Goal: Leave review/rating: Leave review/rating

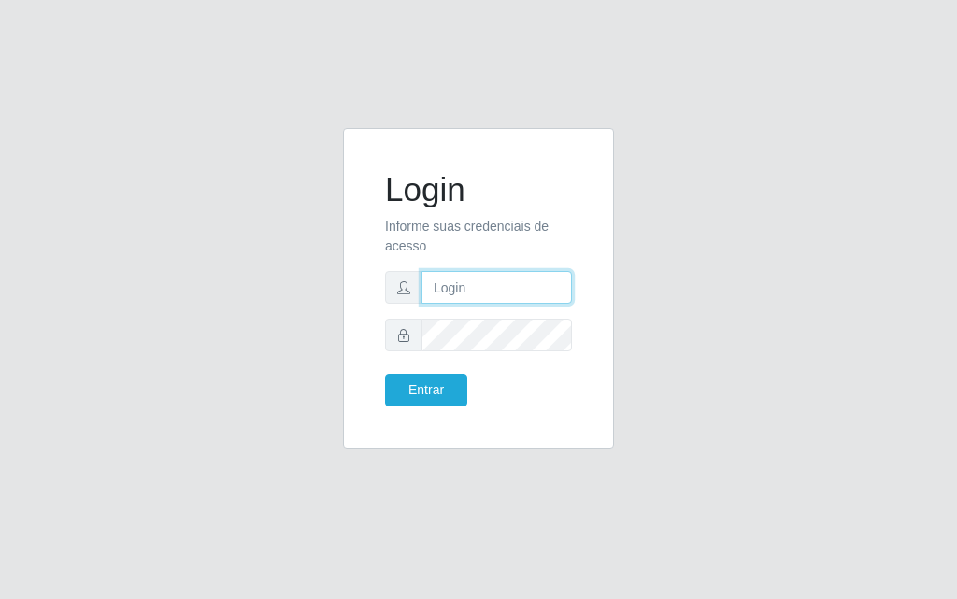
click at [463, 291] on input "text" at bounding box center [496, 287] width 150 height 33
type input "luiz@divinofogao"
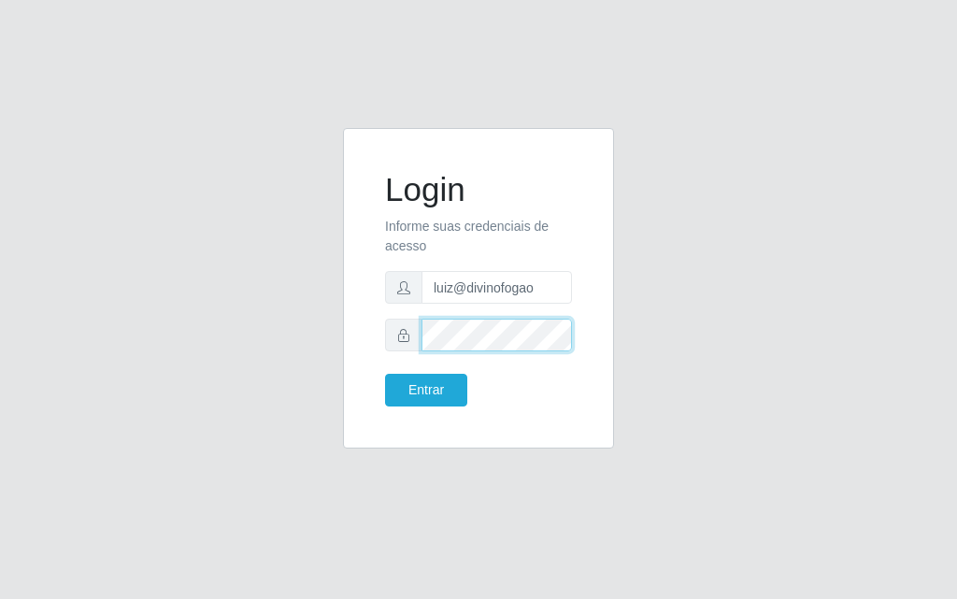
click at [385, 374] on button "Entrar" at bounding box center [426, 390] width 82 height 33
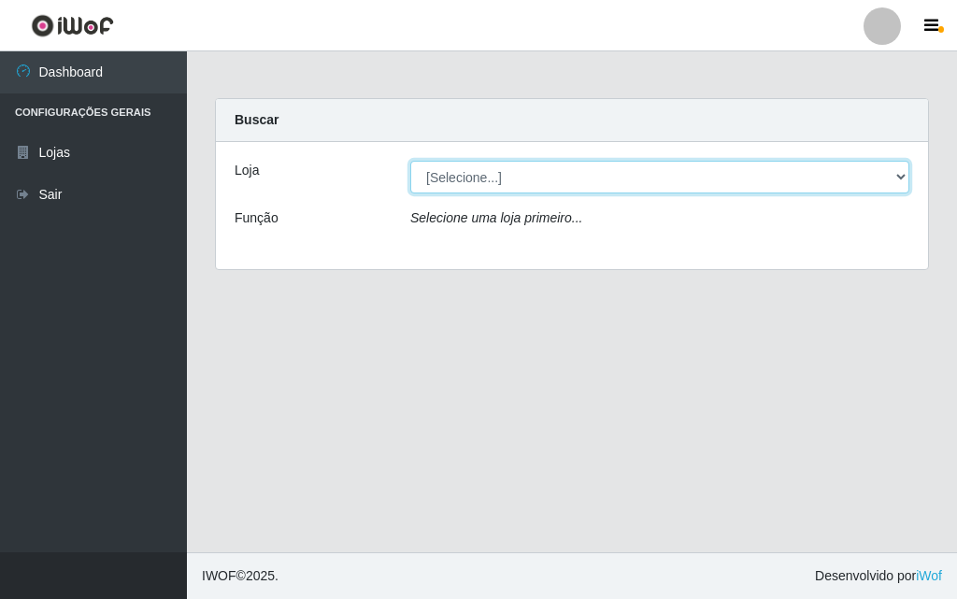
click at [475, 178] on select "[Selecione...] Divino Fogão" at bounding box center [659, 177] width 499 height 33
select select "499"
click at [410, 161] on select "[Selecione...] Divino Fogão" at bounding box center [659, 177] width 499 height 33
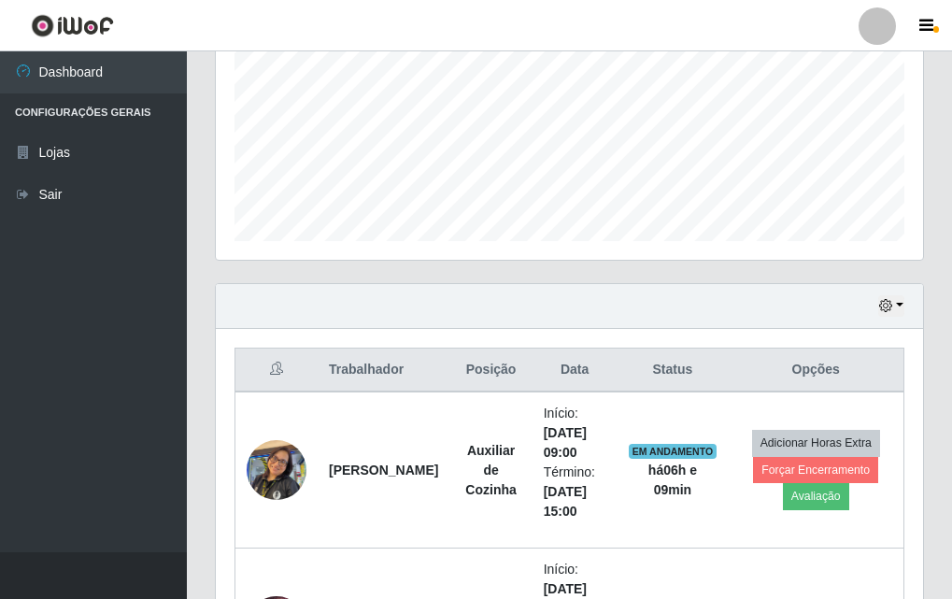
scroll to position [621, 0]
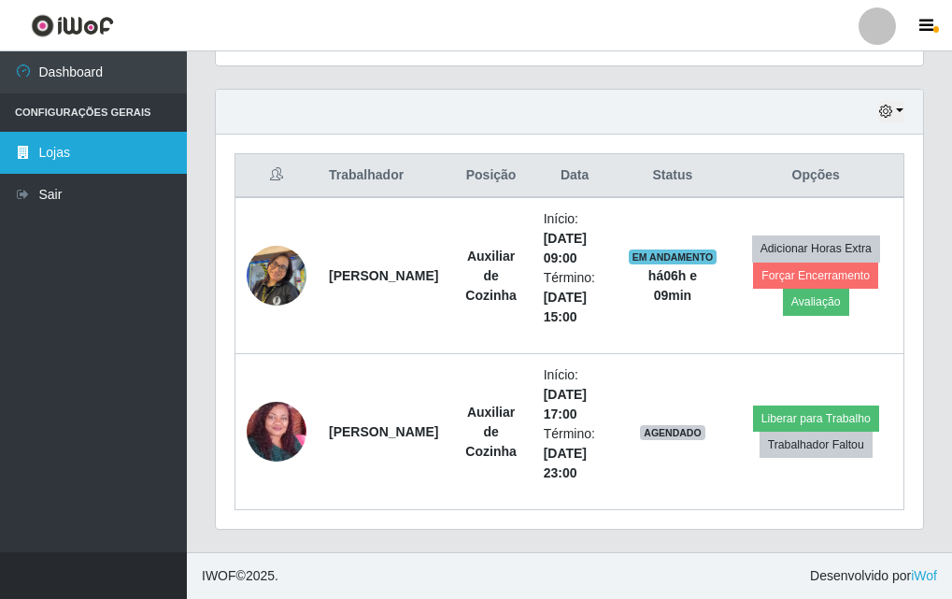
click at [65, 155] on link "Lojas" at bounding box center [93, 153] width 187 height 42
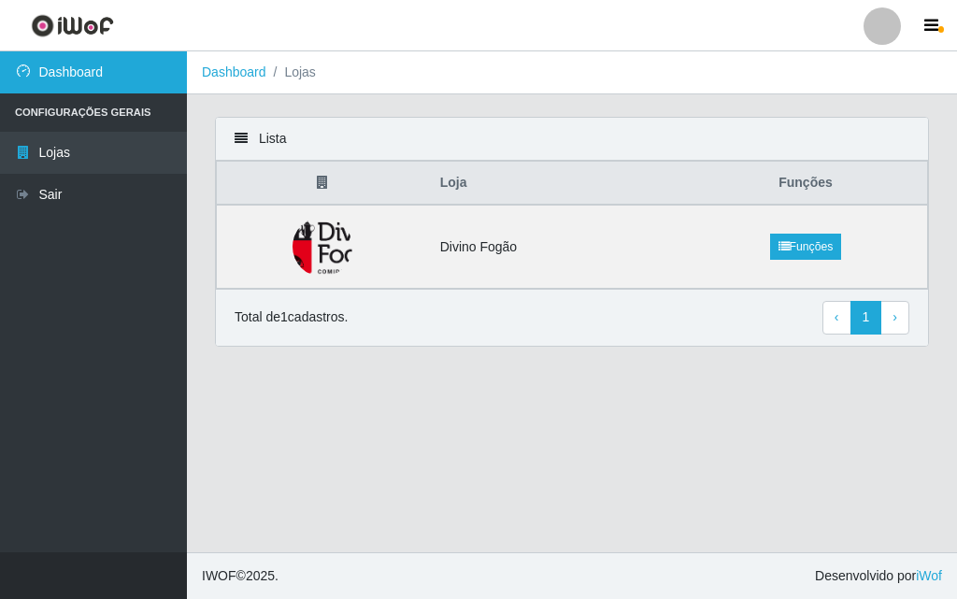
click at [107, 81] on link "Dashboard" at bounding box center [93, 72] width 187 height 42
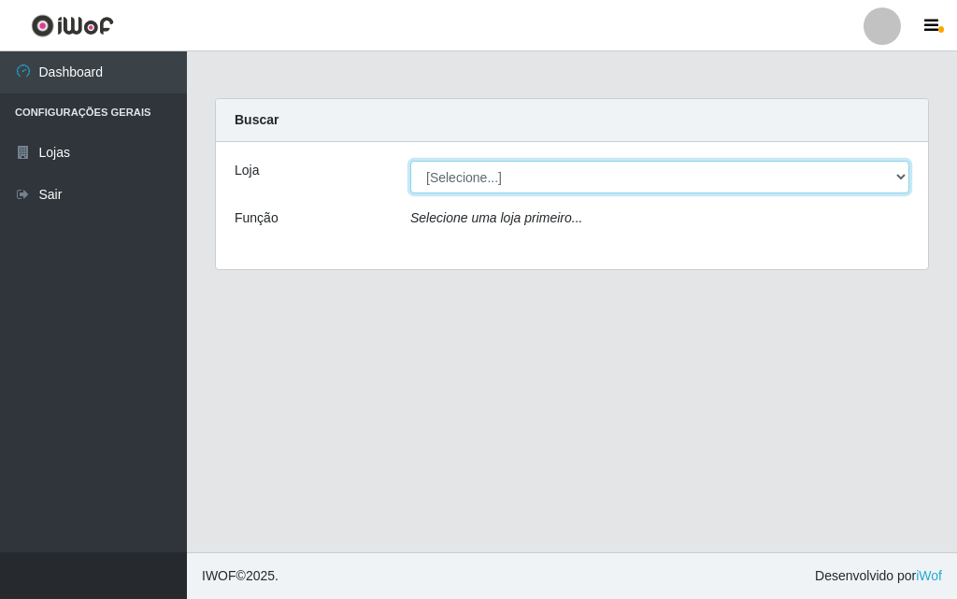
click at [477, 178] on select "[Selecione...] Divino Fogão" at bounding box center [659, 177] width 499 height 33
select select "499"
click at [410, 161] on select "[Selecione...] Divino Fogão" at bounding box center [659, 177] width 499 height 33
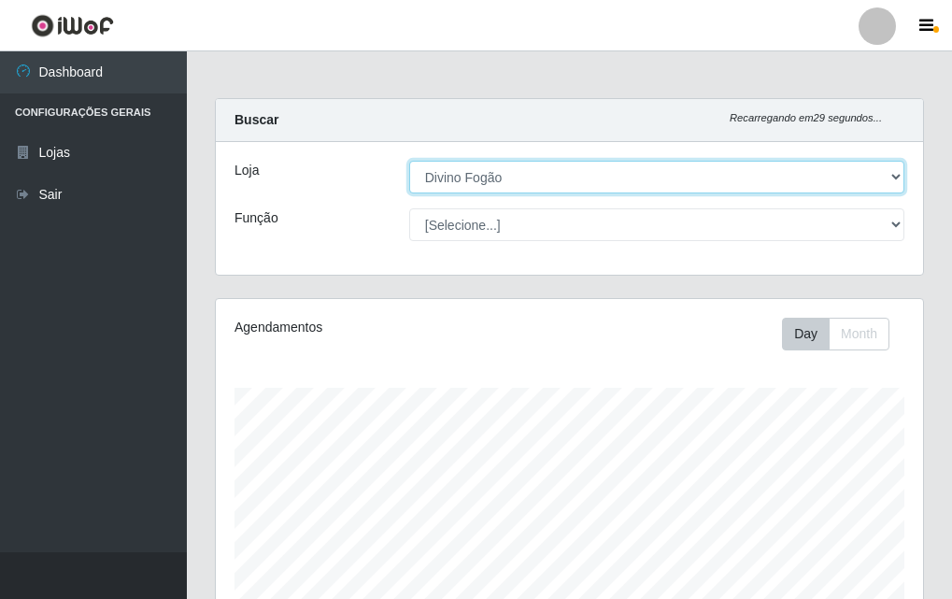
scroll to position [933968, 933649]
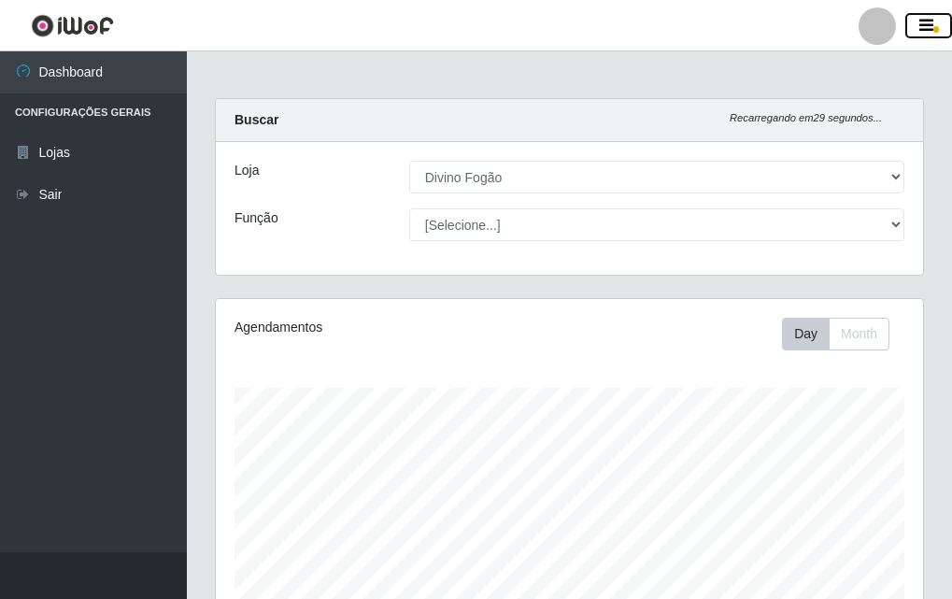
click at [934, 26] on button "button" at bounding box center [928, 26] width 47 height 26
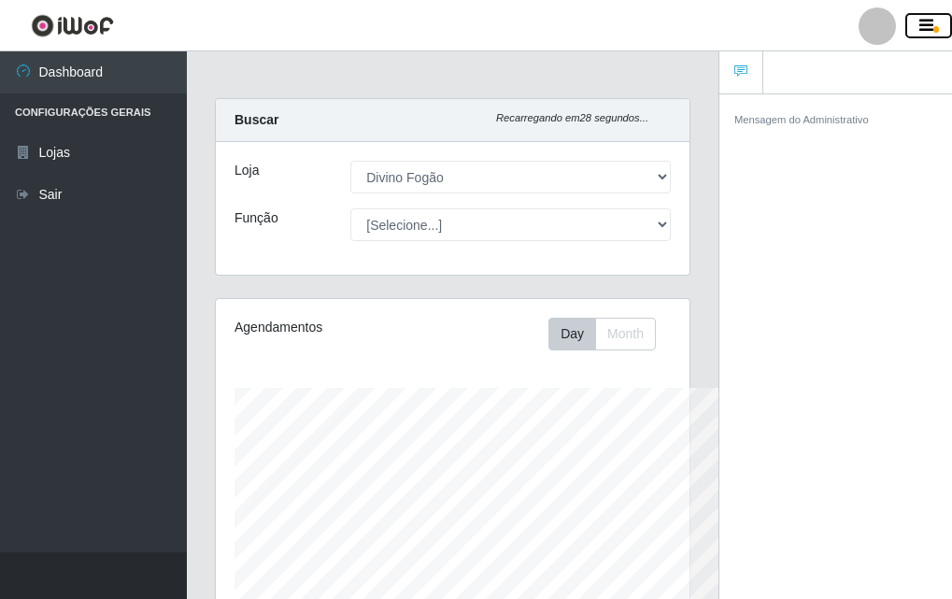
scroll to position [933968, 933882]
click at [751, 77] on link at bounding box center [741, 72] width 44 height 43
click at [788, 77] on ul at bounding box center [835, 72] width 233 height 43
click at [771, 146] on div "Mensagem do Administrativo" at bounding box center [835, 349] width 233 height 512
click at [828, 122] on small "Mensagem do Administrativo" at bounding box center [801, 119] width 135 height 11
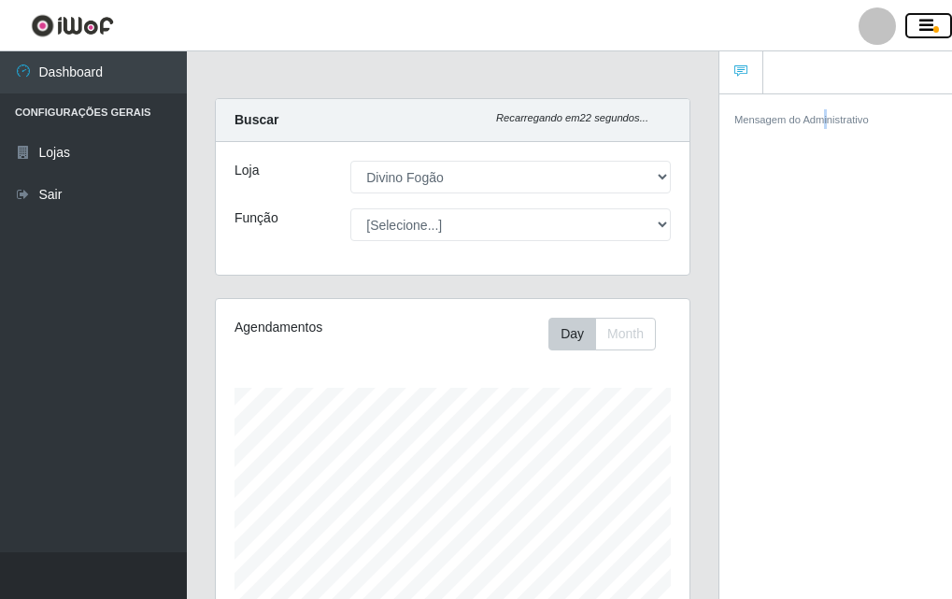
click at [937, 33] on span "button" at bounding box center [936, 29] width 6 height 7
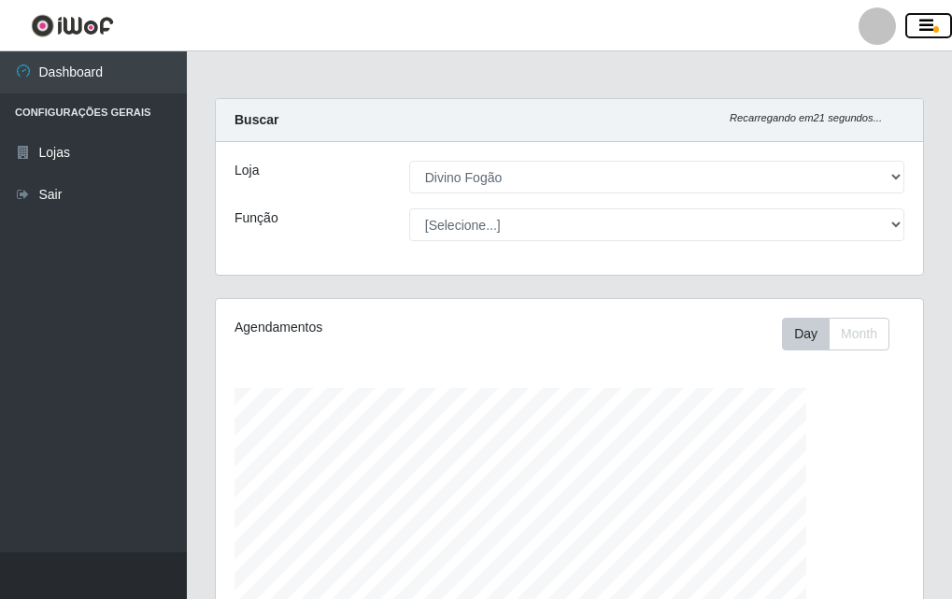
scroll to position [388, 707]
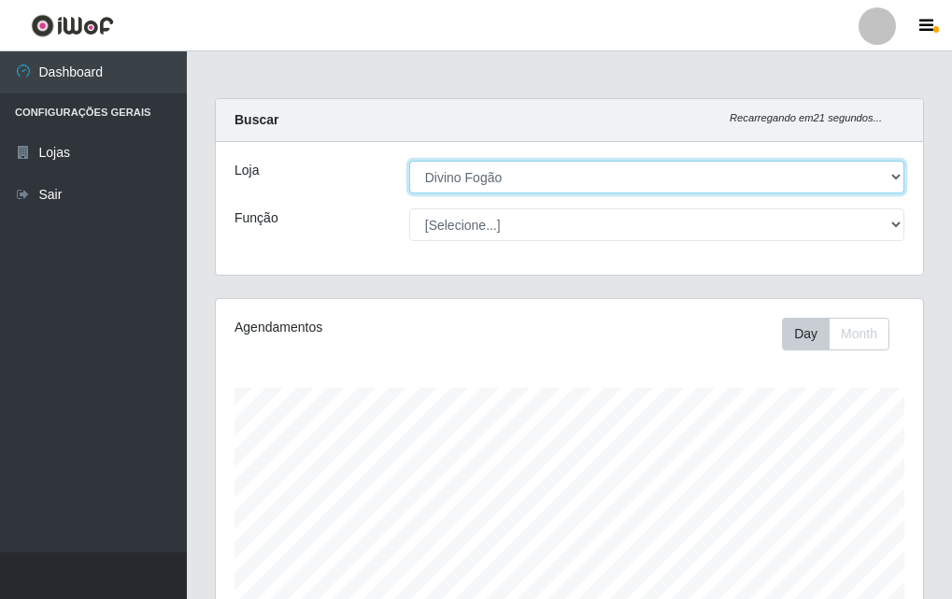
click at [582, 178] on select "[Selecione...] Divino Fogão" at bounding box center [656, 177] width 495 height 33
click at [614, 179] on select "[Selecione...] Divino Fogão" at bounding box center [656, 177] width 495 height 33
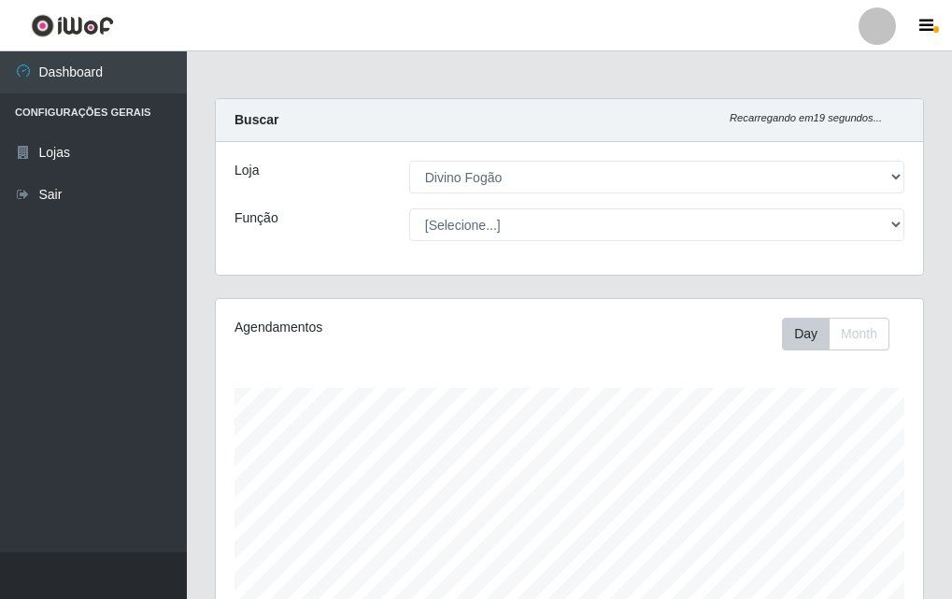
drag, startPoint x: 947, startPoint y: 175, endPoint x: 956, endPoint y: 240, distance: 65.9
click at [952, 334] on html "Perfil Alterar Senha Sair Dashboard Configurações Gerais Lojas Sair Carregando.…" at bounding box center [476, 610] width 952 height 1220
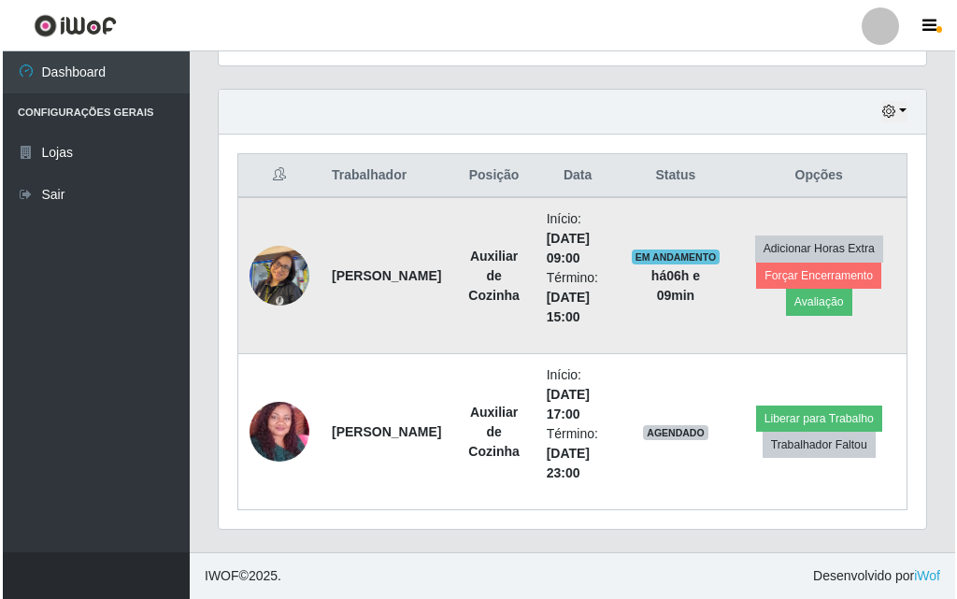
scroll to position [619, 0]
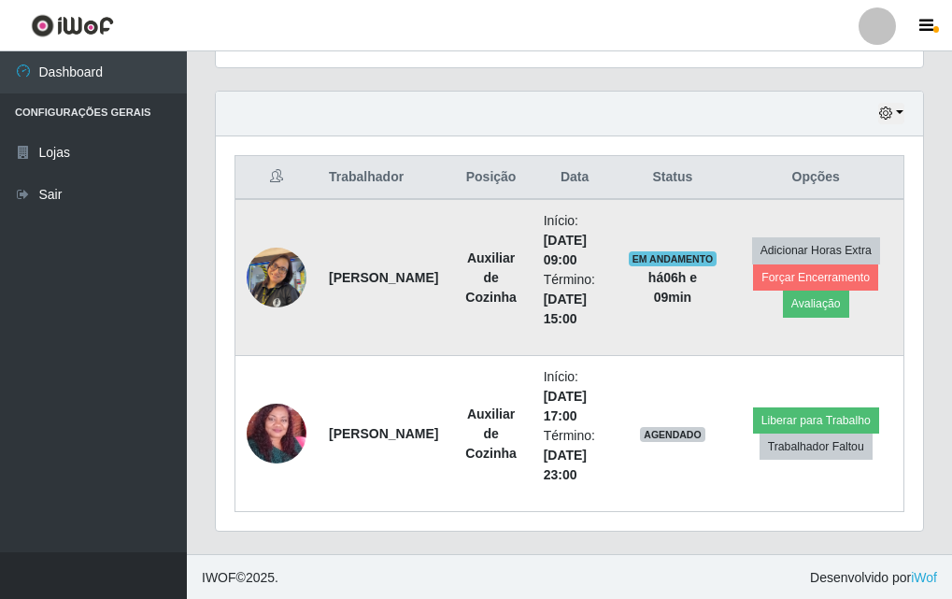
click at [282, 263] on img at bounding box center [277, 276] width 60 height 79
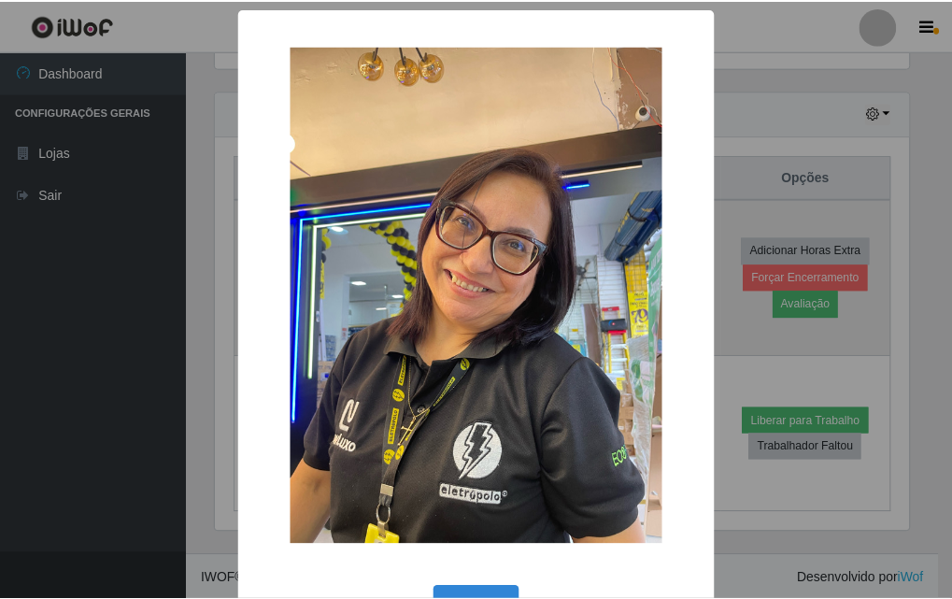
scroll to position [388, 698]
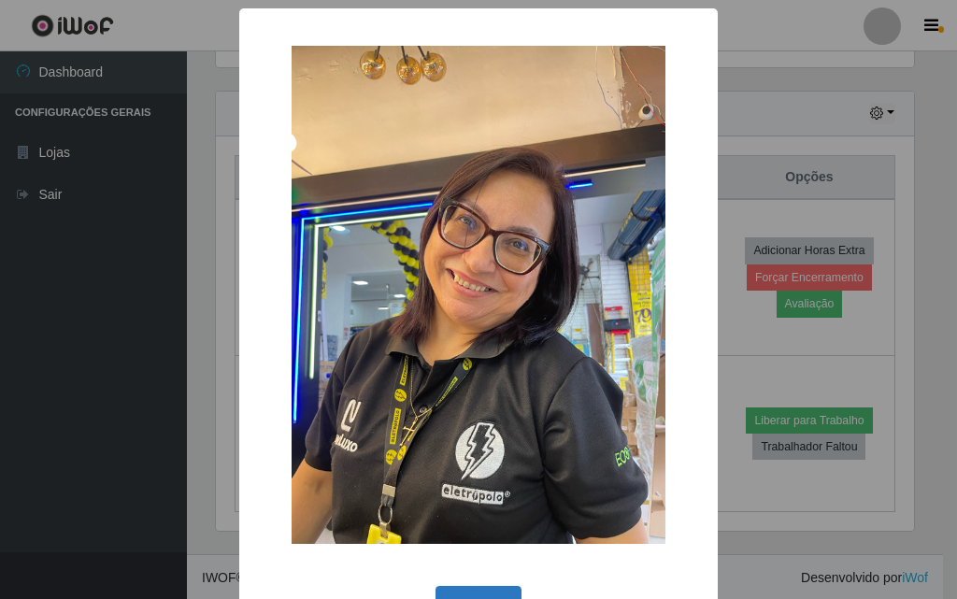
click at [473, 594] on button "OK" at bounding box center [478, 608] width 87 height 44
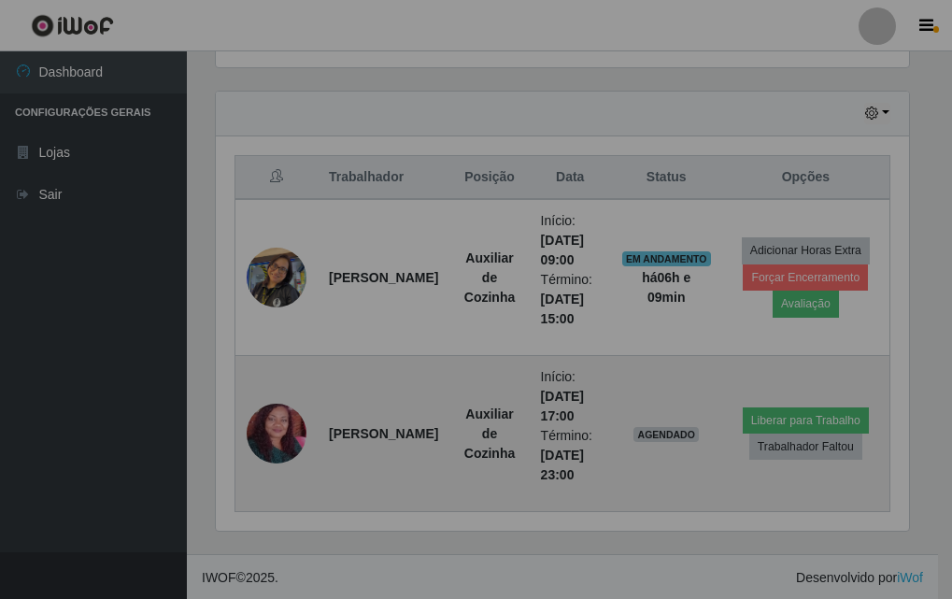
scroll to position [388, 707]
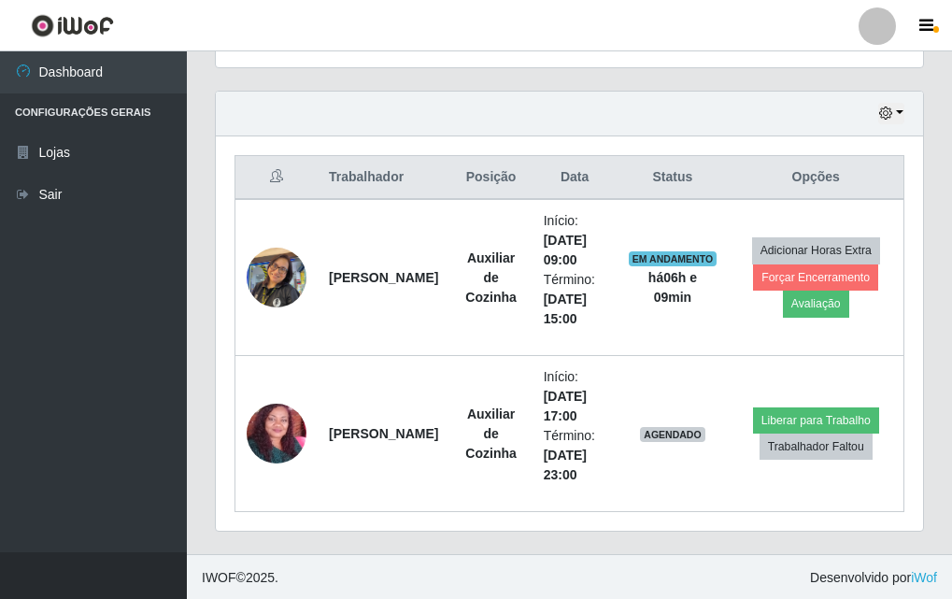
click at [876, 107] on div "Hoje 1 dia 3 dias 1 Semana Não encerrados" at bounding box center [569, 114] width 707 height 45
click at [895, 108] on button "button" at bounding box center [891, 113] width 26 height 21
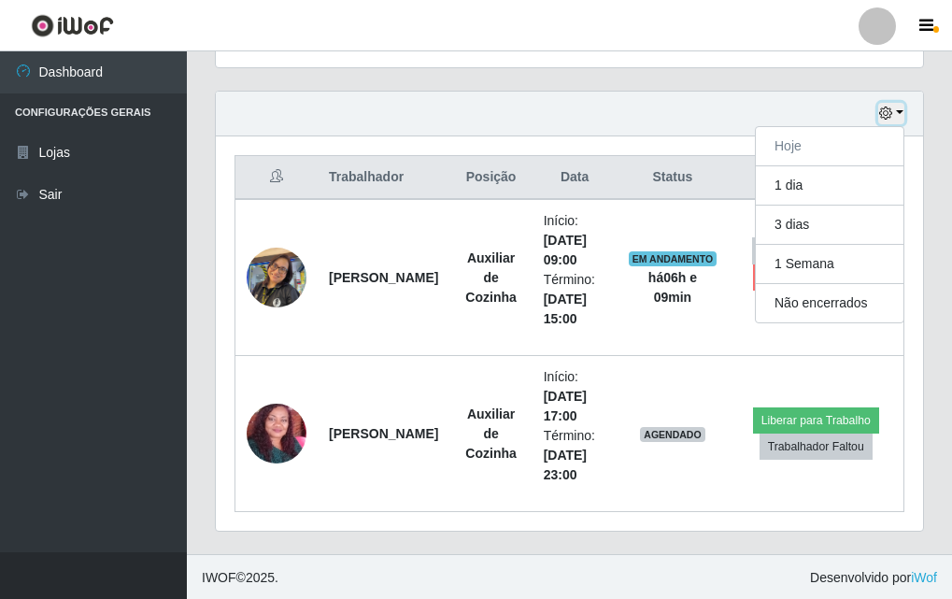
click at [895, 108] on button "button" at bounding box center [891, 113] width 26 height 21
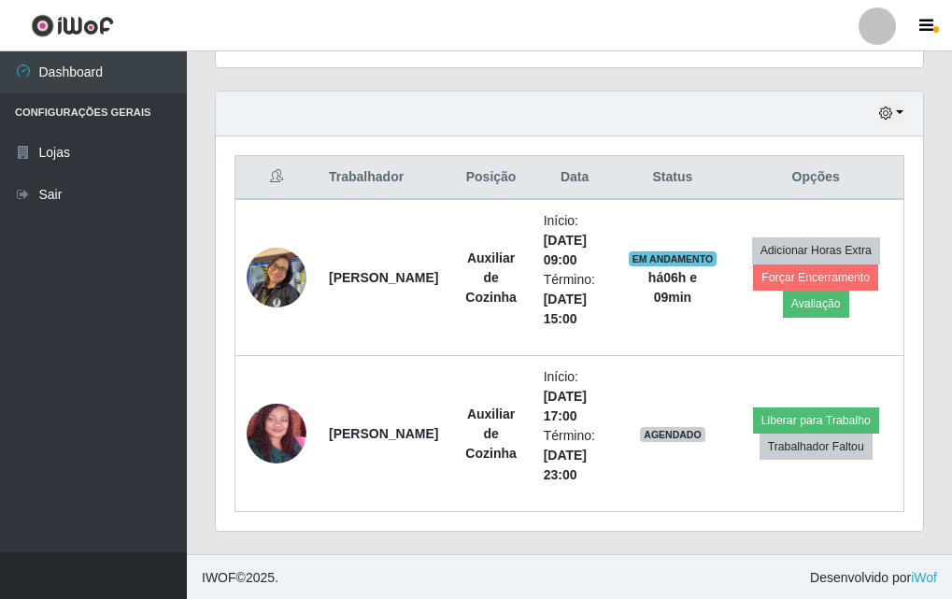
click at [906, 107] on div "Hoje 1 dia 3 dias 1 Semana Não encerrados" at bounding box center [569, 114] width 707 height 45
click at [898, 113] on button "button" at bounding box center [891, 113] width 26 height 21
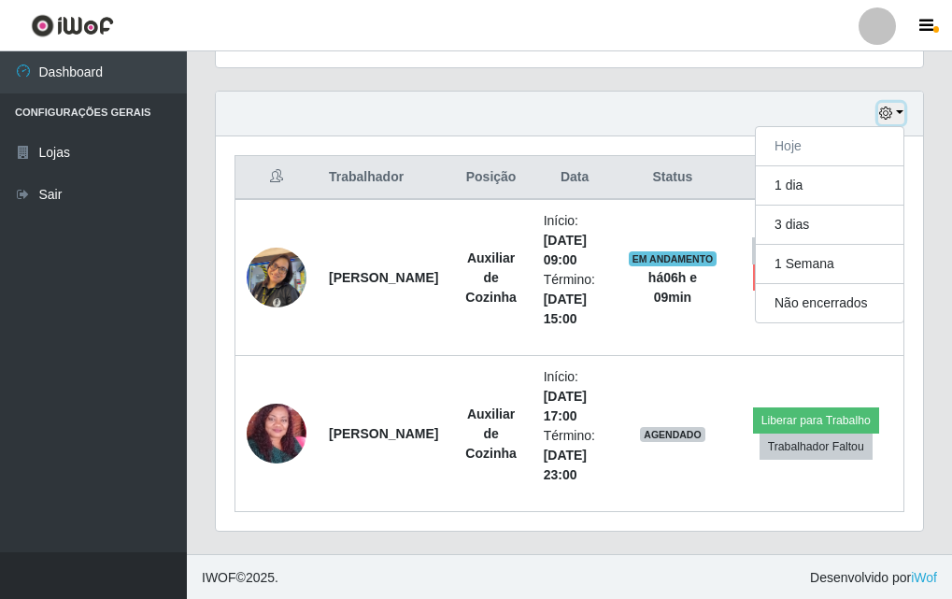
click at [898, 113] on button "button" at bounding box center [891, 113] width 26 height 21
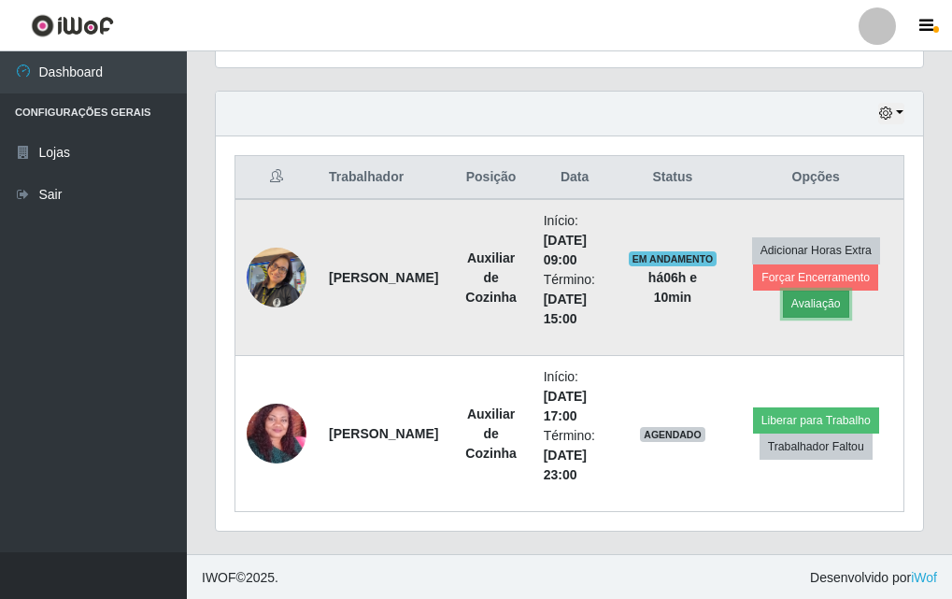
click at [827, 308] on button "Avaliação" at bounding box center [816, 304] width 66 height 26
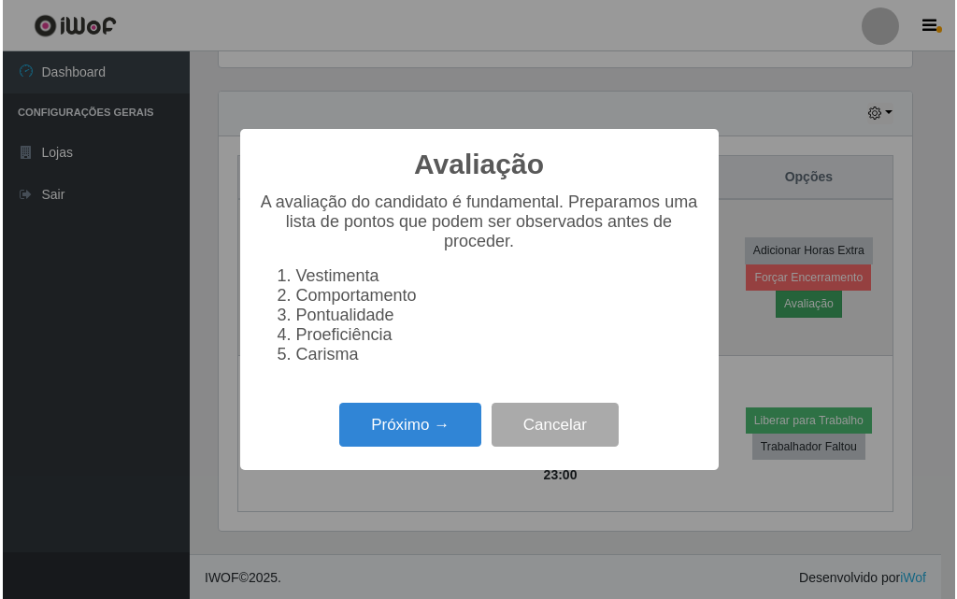
scroll to position [388, 698]
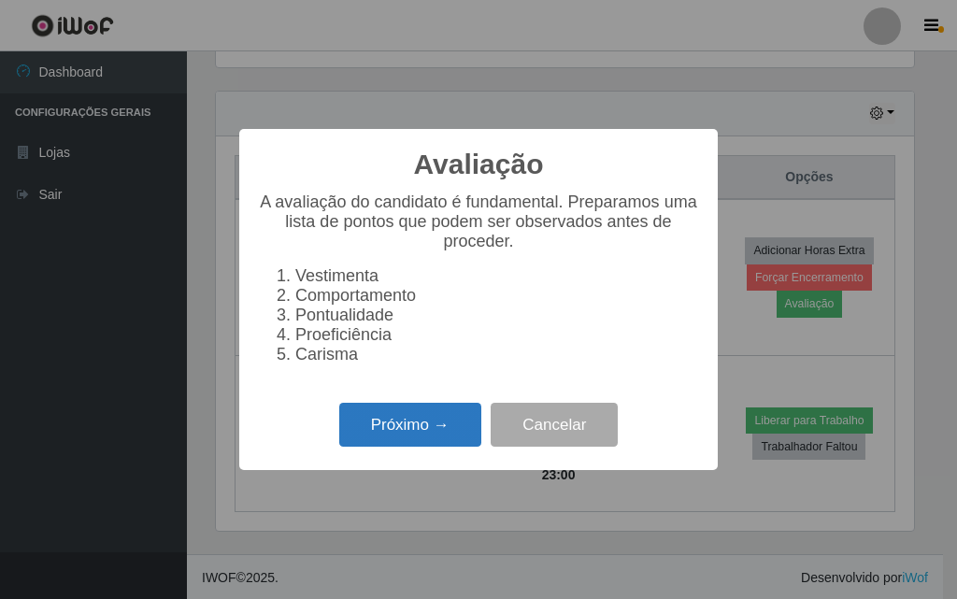
click at [385, 436] on button "Próximo →" at bounding box center [410, 425] width 142 height 44
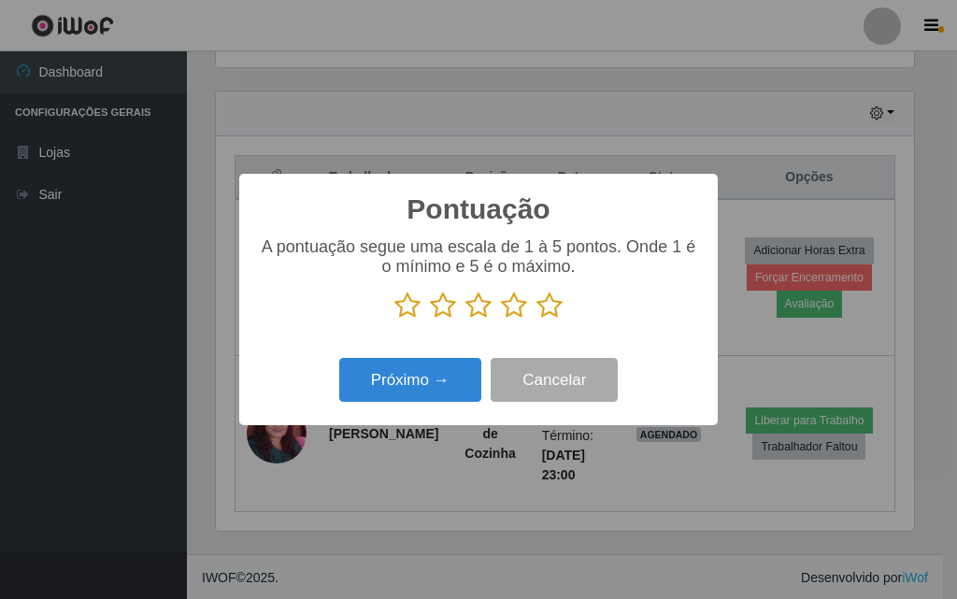
click at [405, 304] on icon at bounding box center [407, 306] width 26 height 28
click at [394, 320] on input "radio" at bounding box center [394, 320] width 0 height 0
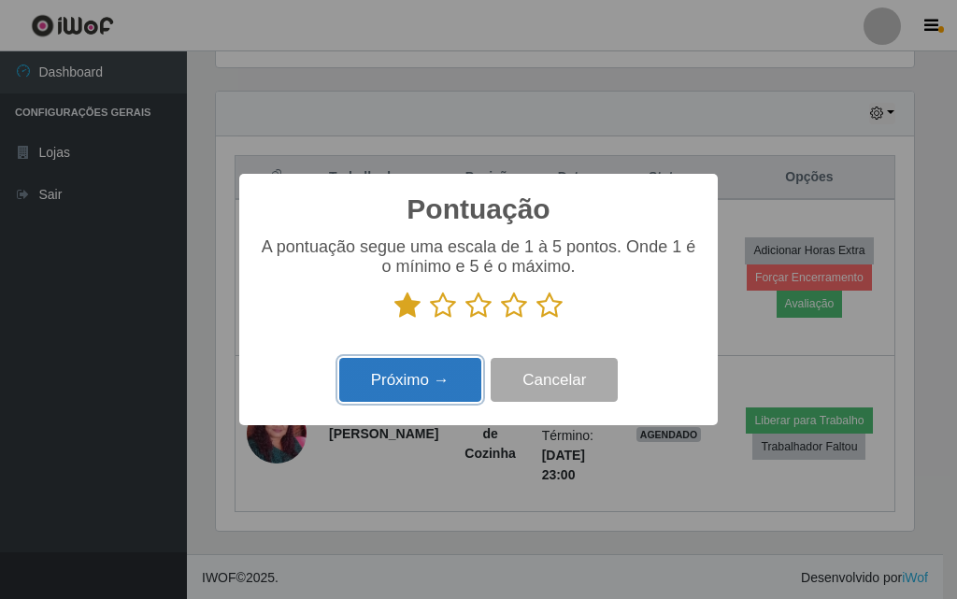
click at [426, 378] on button "Próximo →" at bounding box center [410, 380] width 142 height 44
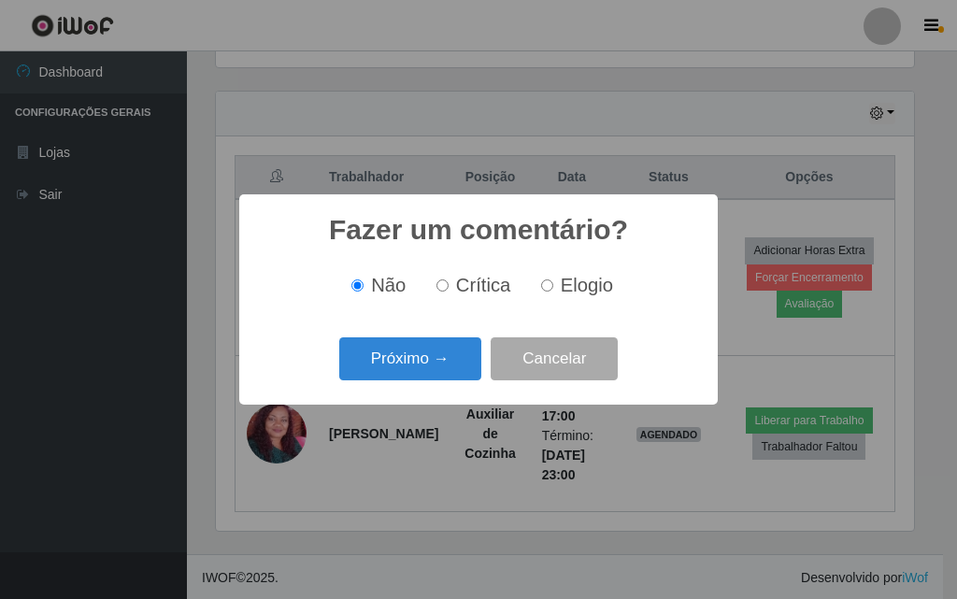
click at [453, 292] on label "Crítica" at bounding box center [470, 285] width 82 height 21
click at [448, 292] on input "Crítica" at bounding box center [442, 285] width 12 height 12
radio input "true"
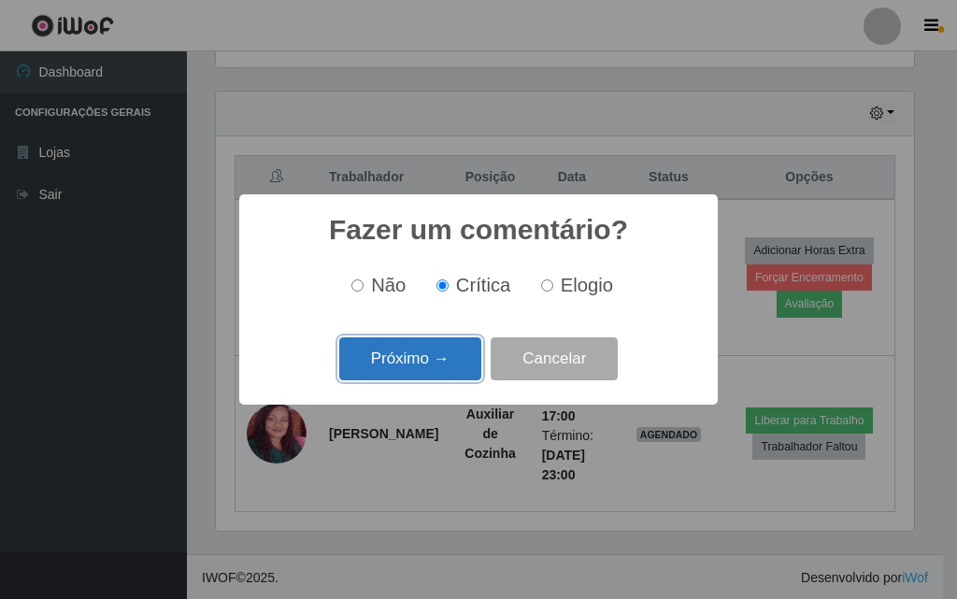
click at [450, 361] on button "Próximo →" at bounding box center [410, 359] width 142 height 44
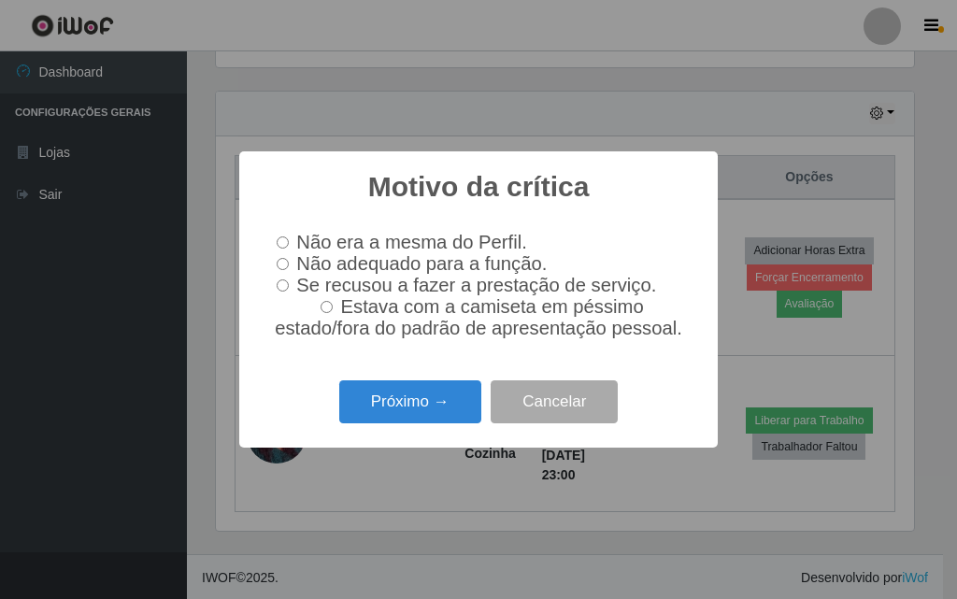
click at [300, 313] on span "Estava com a camiseta em péssimo estado/fora do padrão de apresentação pessoal." at bounding box center [478, 317] width 407 height 42
click at [320, 313] on input "Estava com a camiseta em péssimo estado/fora do padrão de apresentação pessoal." at bounding box center [326, 307] width 12 height 12
radio input "true"
click at [283, 286] on input "Se recusou a fazer a prestação de serviço." at bounding box center [283, 285] width 12 height 12
radio input "true"
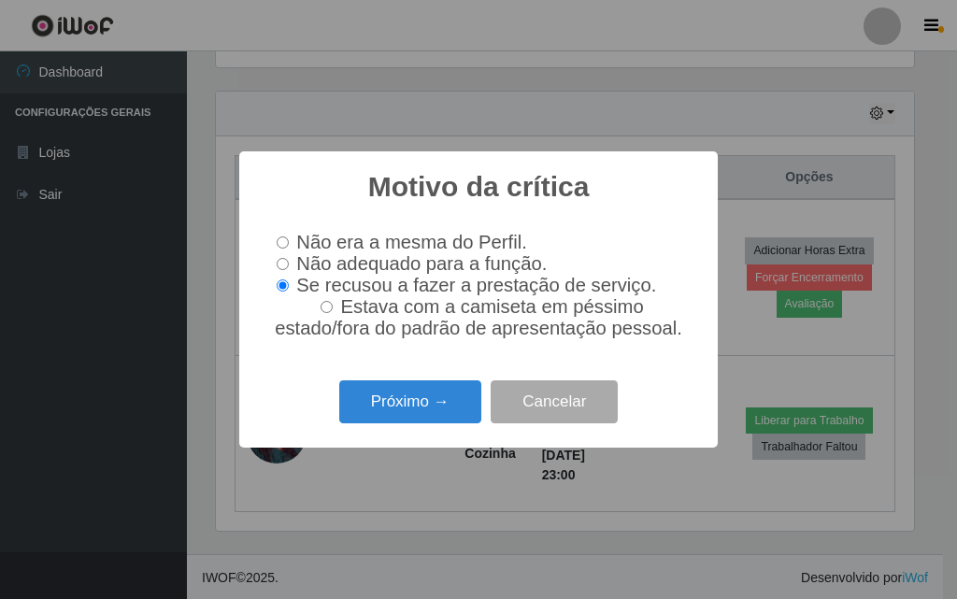
click at [283, 262] on input "Não adequado para a função." at bounding box center [283, 264] width 12 height 12
radio input "true"
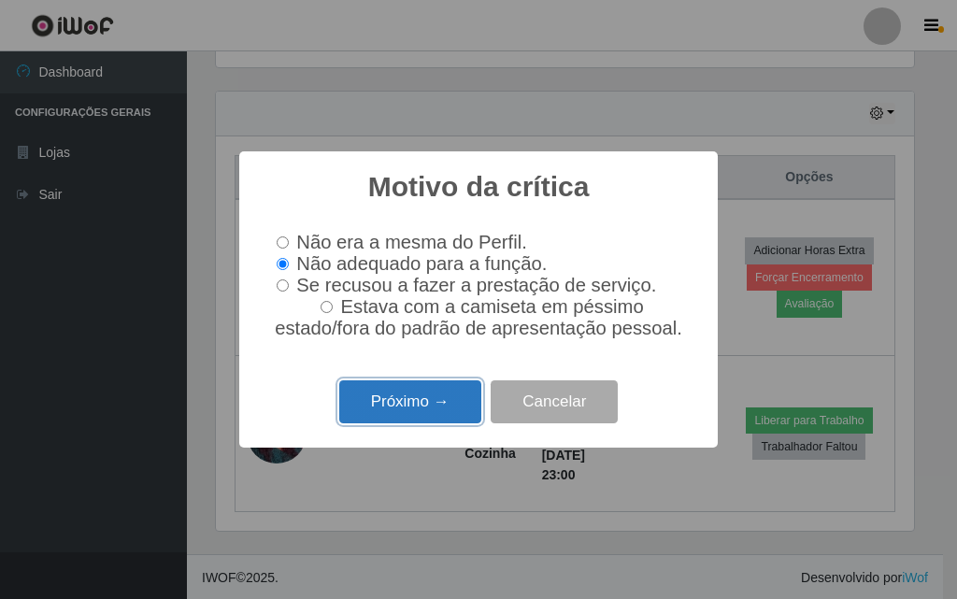
click at [424, 421] on button "Próximo →" at bounding box center [410, 402] width 142 height 44
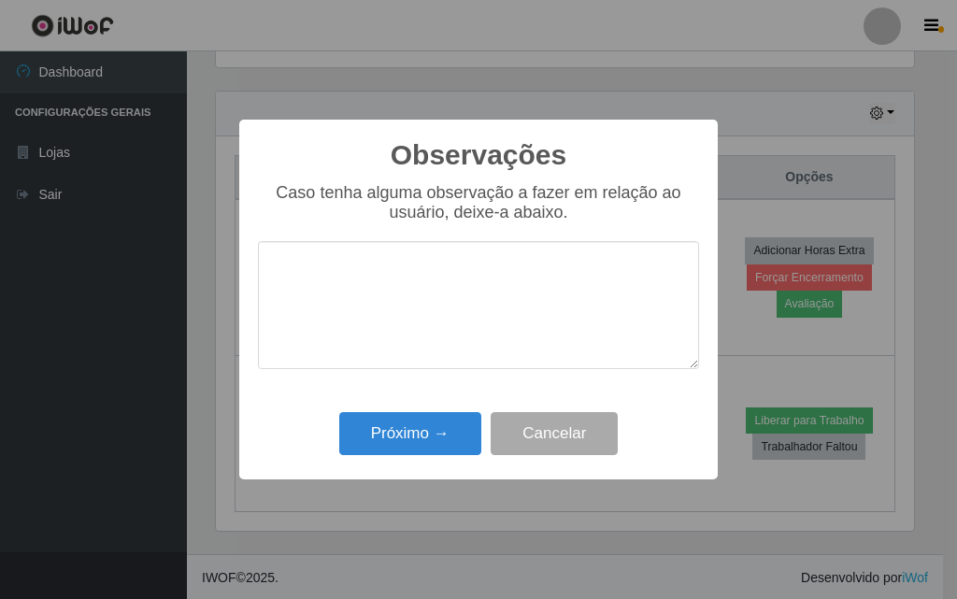
click at [399, 326] on textarea at bounding box center [478, 305] width 441 height 128
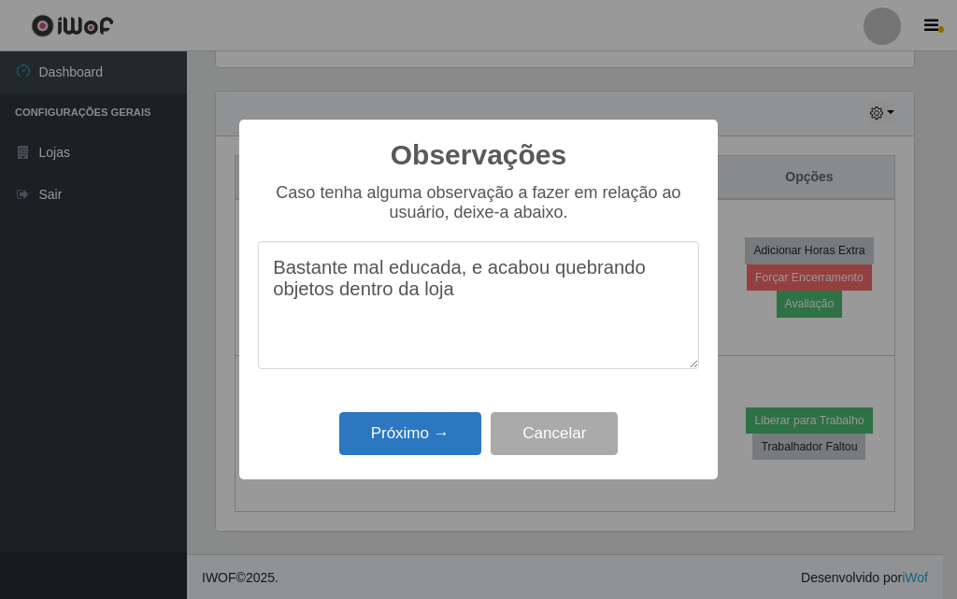
type textarea "Bastante mal educada, e acabou quebrando objetos dentro da loja"
drag, startPoint x: 398, startPoint y: 442, endPoint x: 430, endPoint y: 458, distance: 35.5
click at [415, 465] on div "Observações × Caso tenha alguma observação a fazer em relação ao usuário, deixe…" at bounding box center [478, 300] width 478 height 360
click at [446, 438] on button "Próximo →" at bounding box center [410, 434] width 142 height 44
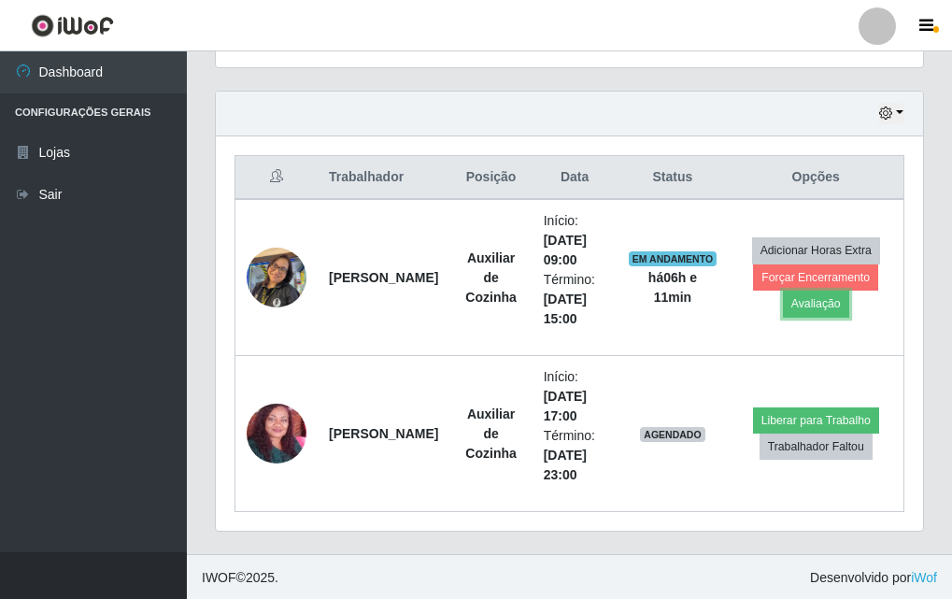
scroll to position [388, 707]
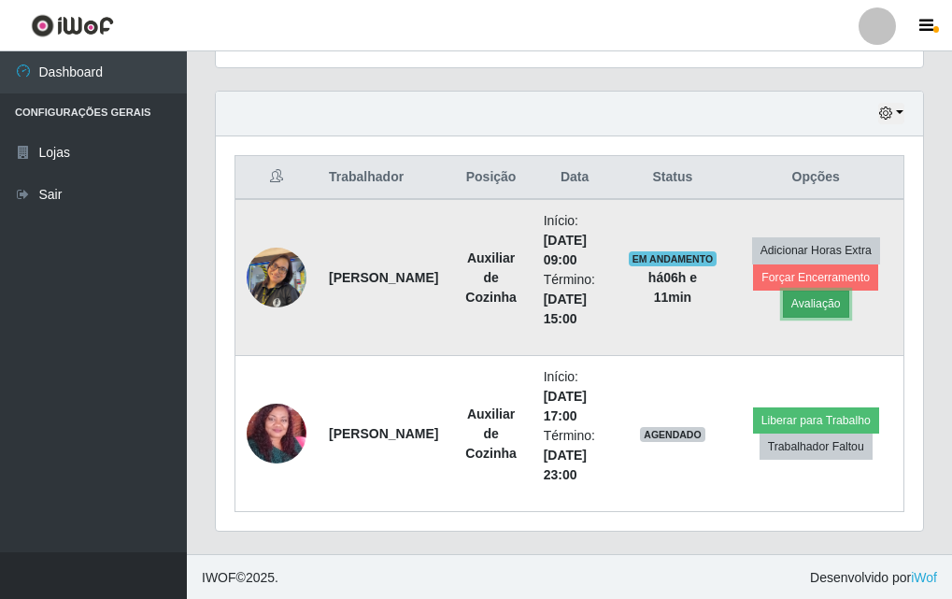
click at [824, 300] on button "Avaliação" at bounding box center [816, 304] width 66 height 26
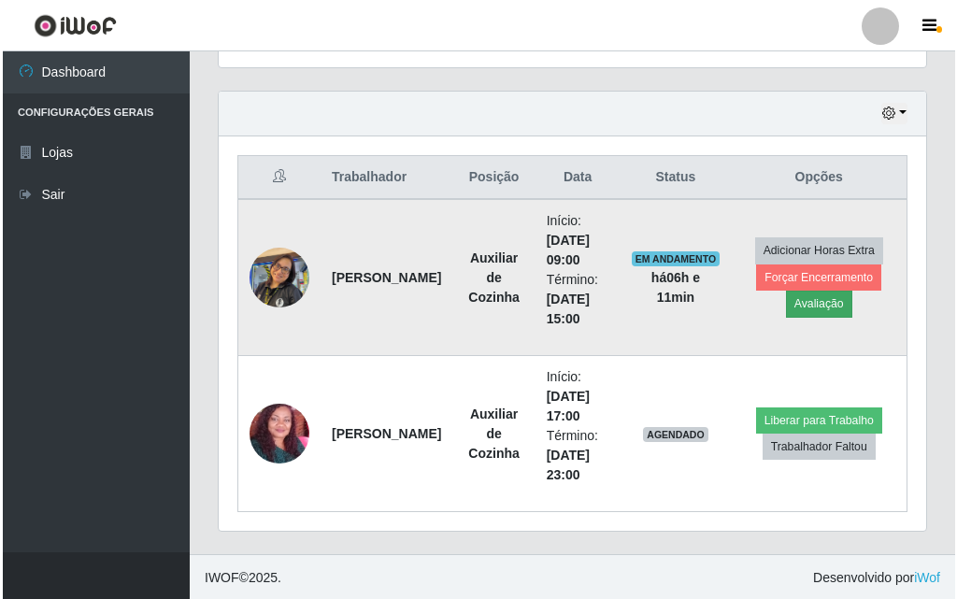
scroll to position [388, 698]
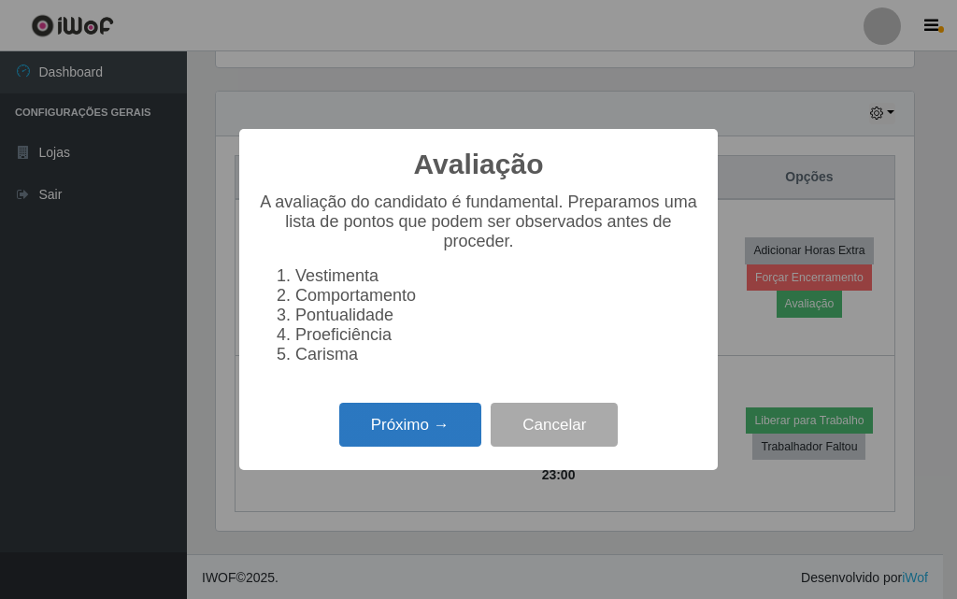
click at [403, 431] on button "Próximo →" at bounding box center [410, 425] width 142 height 44
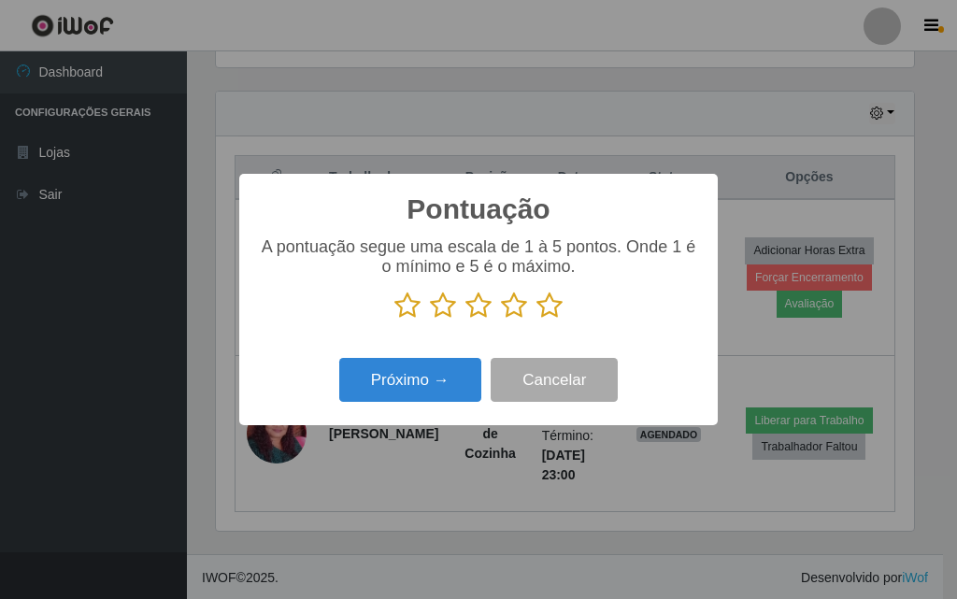
click at [418, 296] on icon at bounding box center [407, 306] width 26 height 28
click at [394, 320] on input "radio" at bounding box center [394, 320] width 0 height 0
click at [408, 306] on icon at bounding box center [407, 306] width 26 height 28
click at [394, 320] on input "radio" at bounding box center [394, 320] width 0 height 0
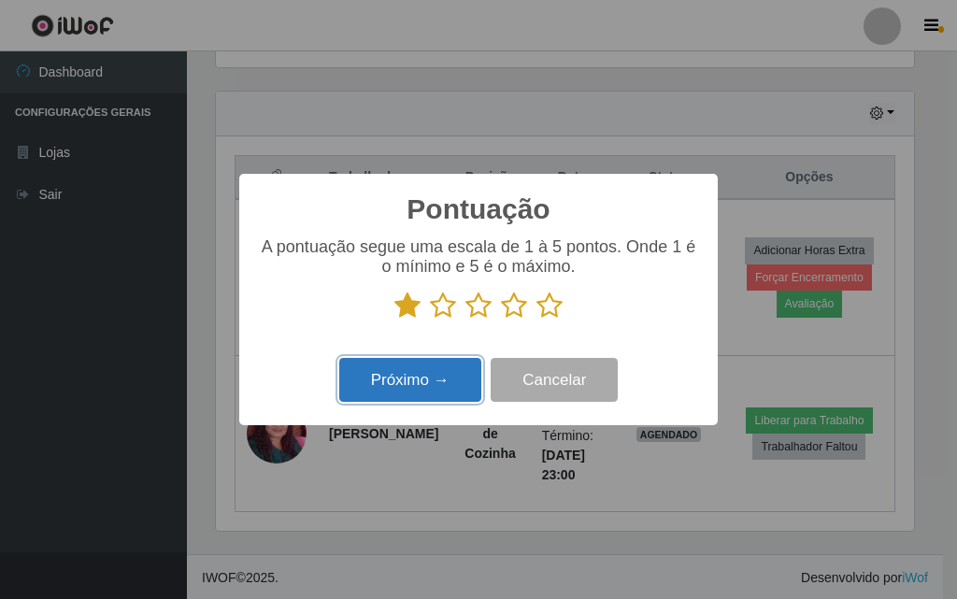
click at [427, 376] on button "Próximo →" at bounding box center [410, 380] width 142 height 44
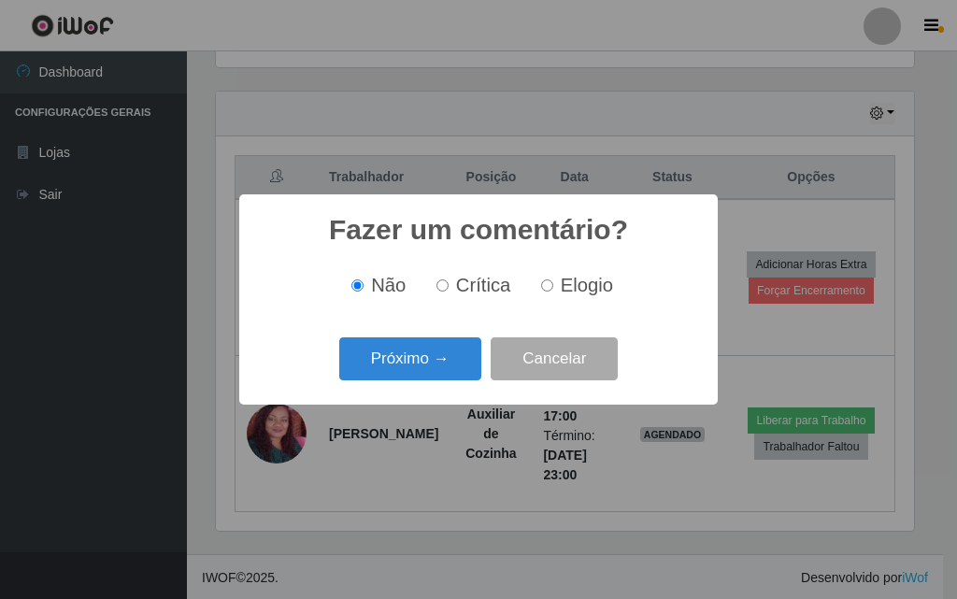
click at [443, 289] on input "Crítica" at bounding box center [442, 285] width 12 height 12
radio input "true"
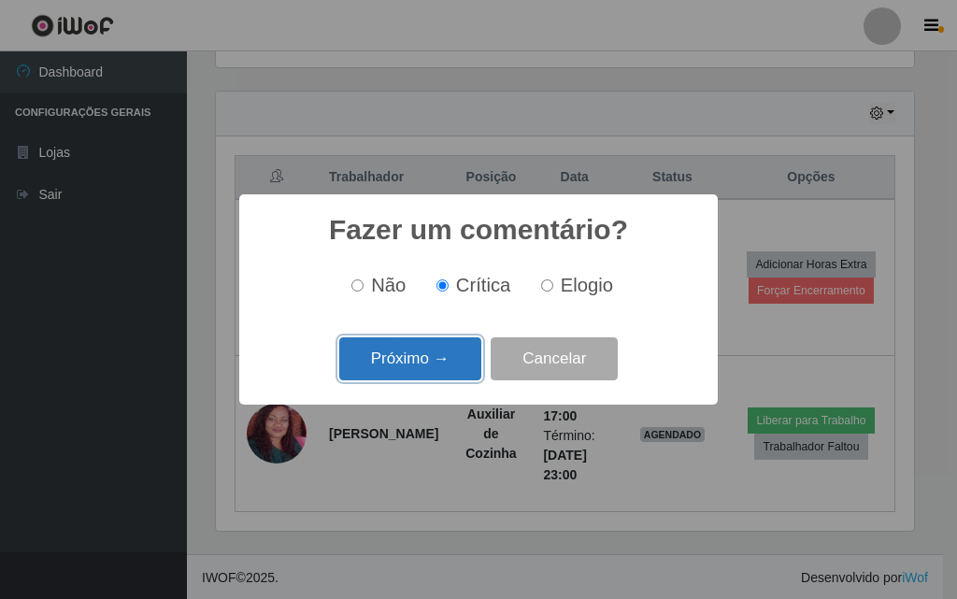
click at [443, 354] on button "Próximo →" at bounding box center [410, 359] width 142 height 44
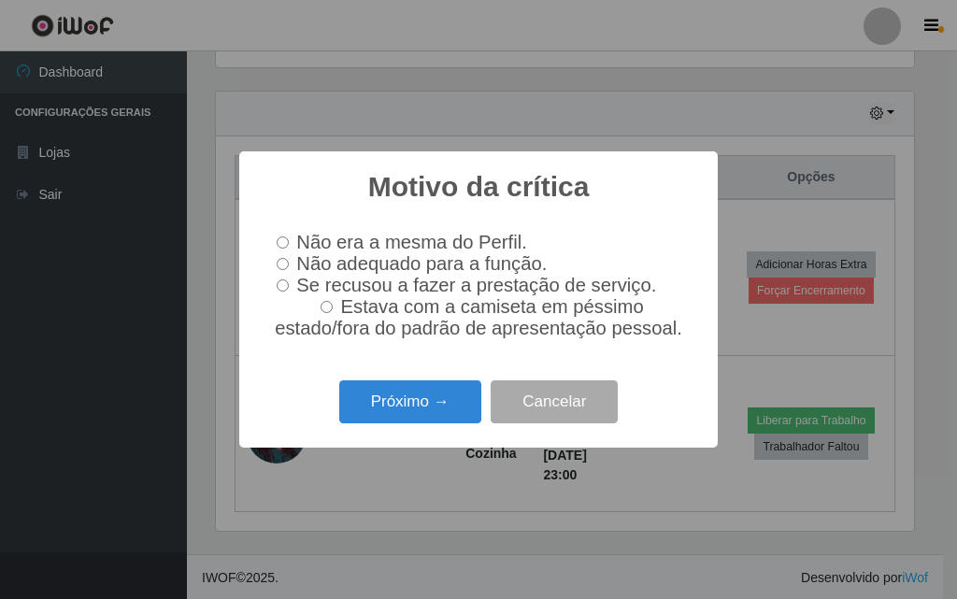
click at [286, 262] on input "Não adequado para a função." at bounding box center [283, 264] width 12 height 12
radio input "true"
click at [284, 288] on input "Se recusou a fazer a prestação de serviço." at bounding box center [283, 285] width 12 height 12
radio input "true"
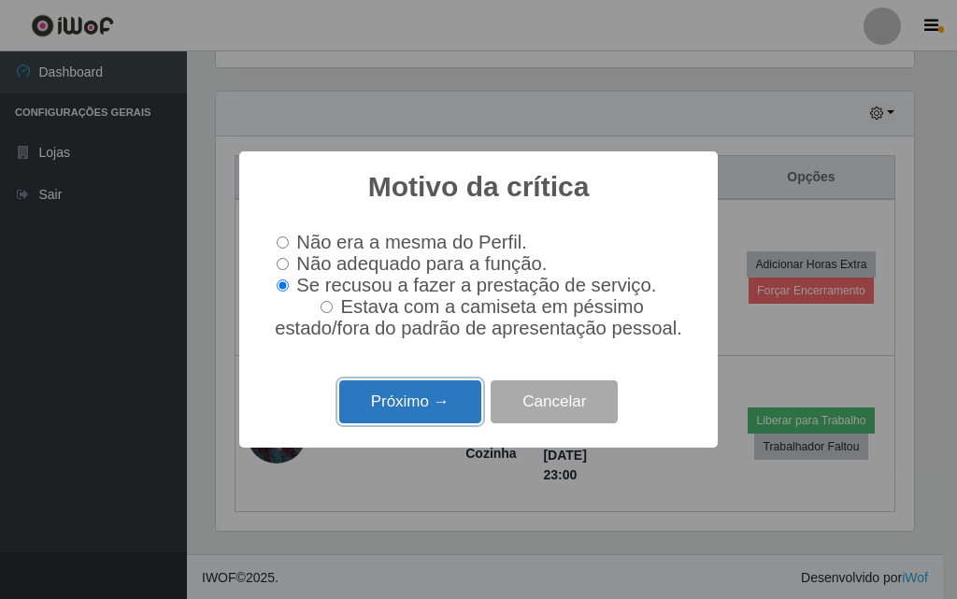
click at [388, 413] on button "Próximo →" at bounding box center [410, 402] width 142 height 44
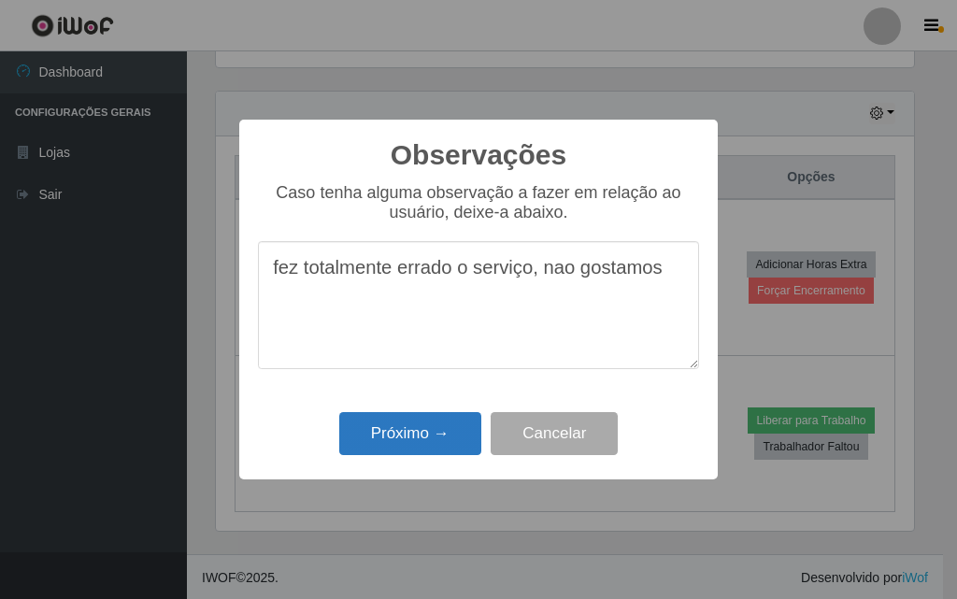
type textarea "fez totalmente errado o serviço, nao gostamos"
click at [421, 435] on button "Próximo →" at bounding box center [410, 434] width 142 height 44
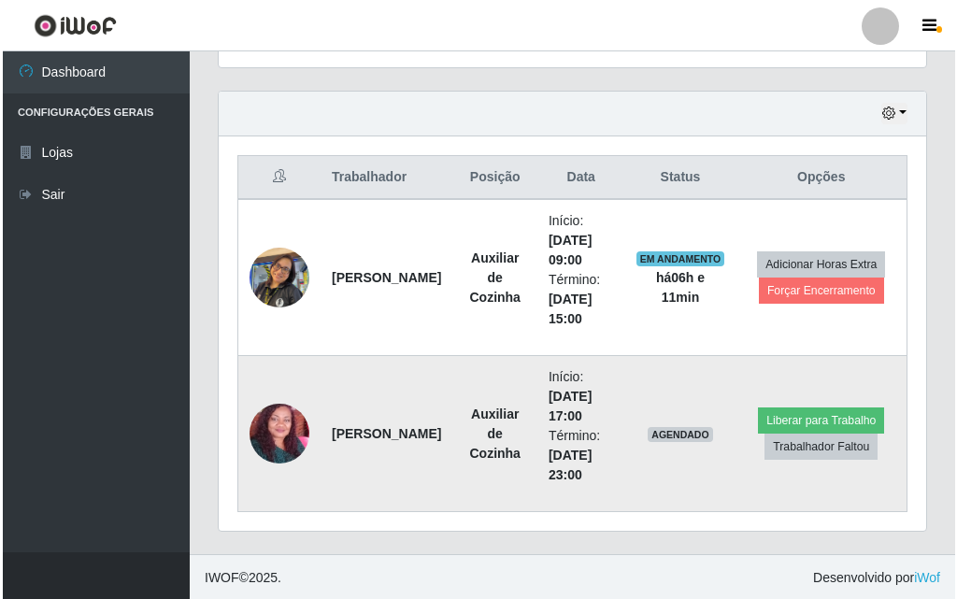
scroll to position [388, 707]
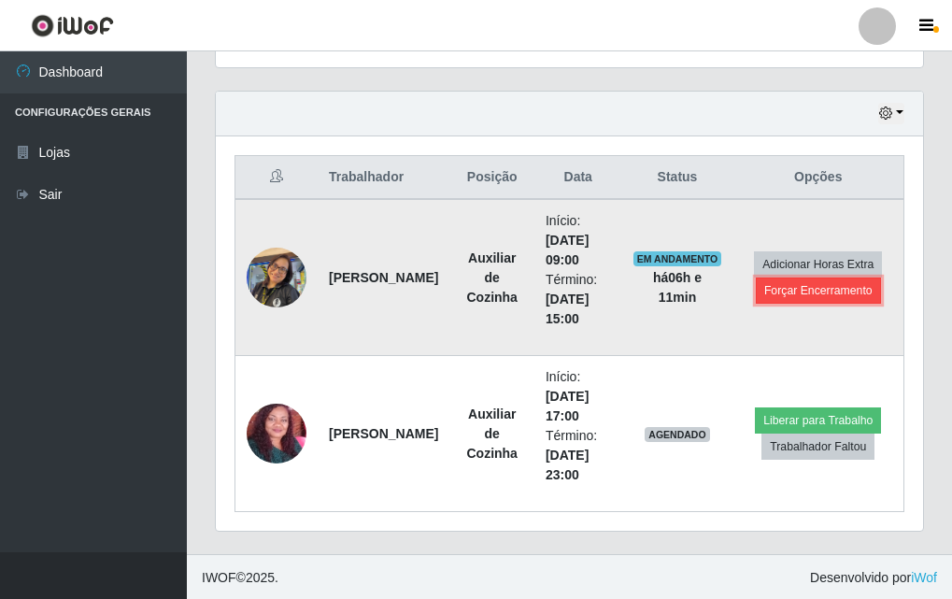
click at [841, 292] on button "Forçar Encerramento" at bounding box center [818, 291] width 125 height 26
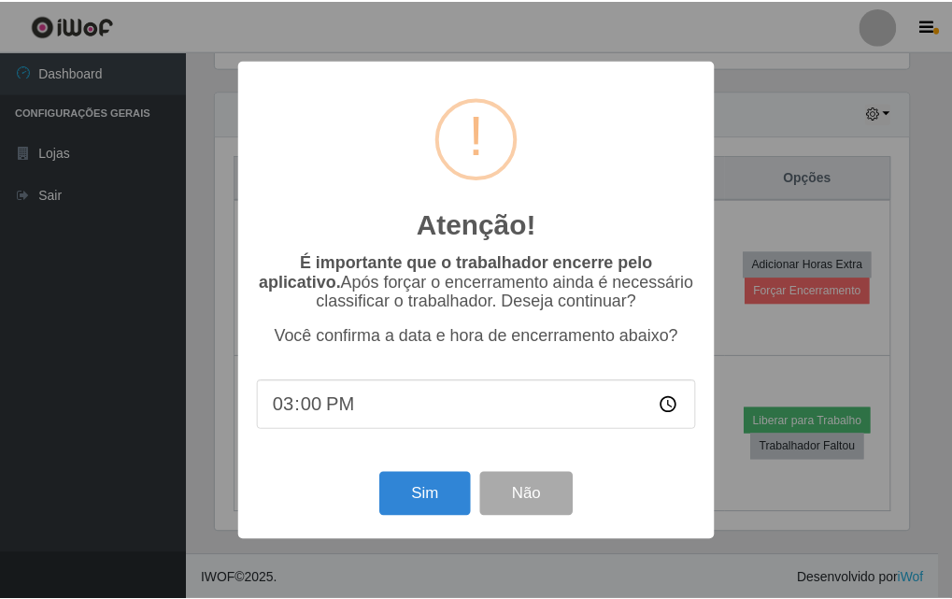
scroll to position [388, 698]
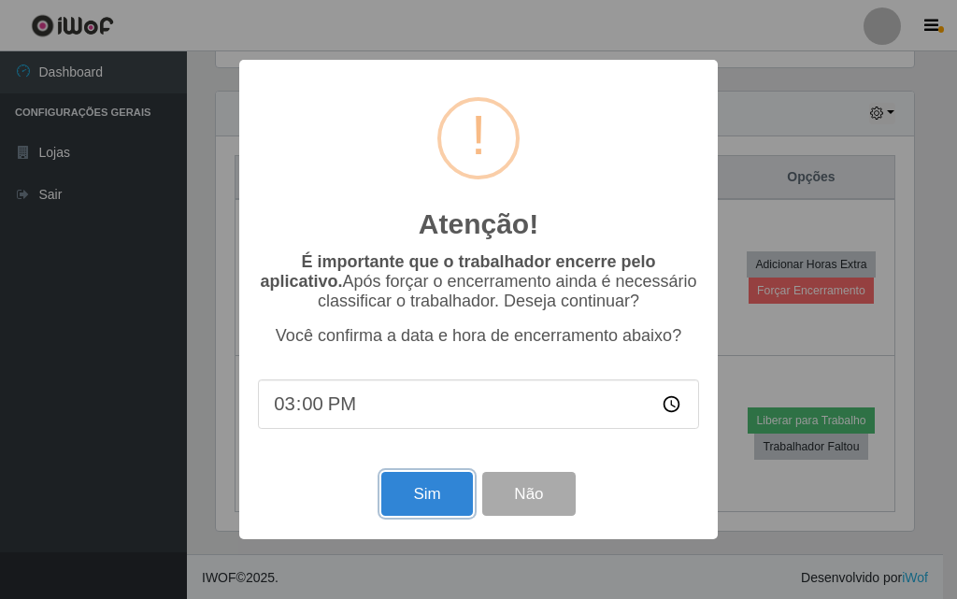
click at [423, 481] on button "Sim" at bounding box center [426, 494] width 91 height 44
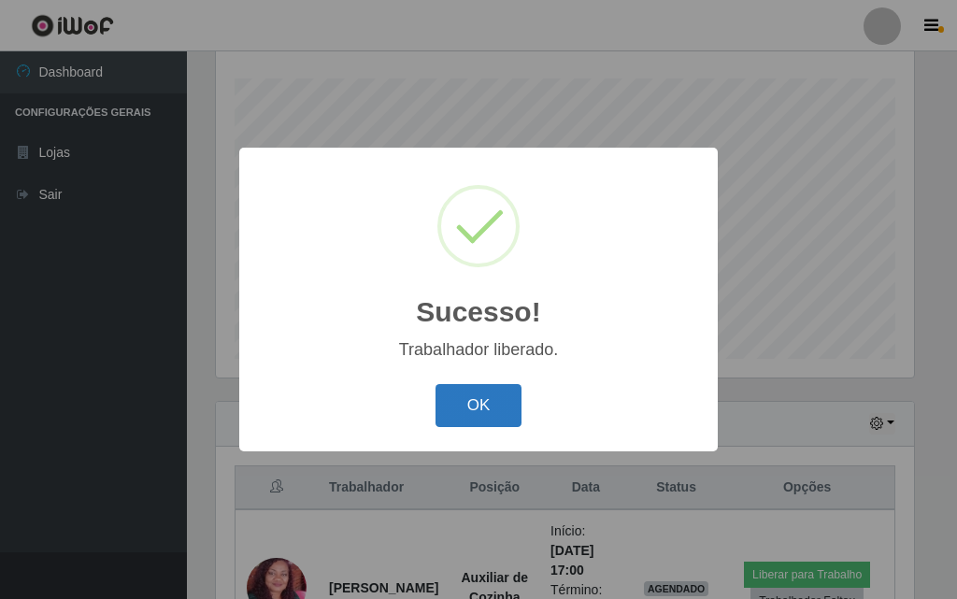
click at [477, 391] on button "OK" at bounding box center [478, 406] width 87 height 44
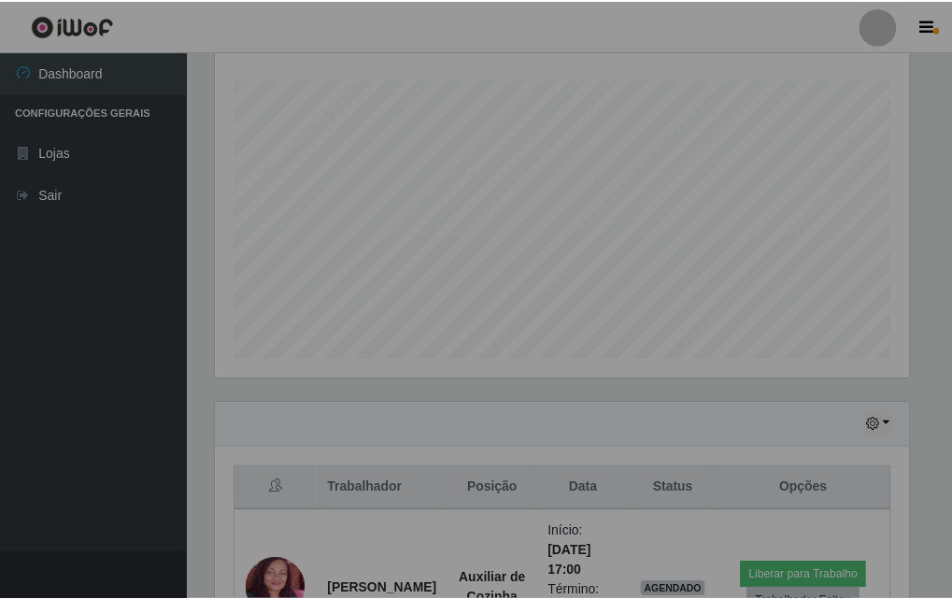
scroll to position [388, 707]
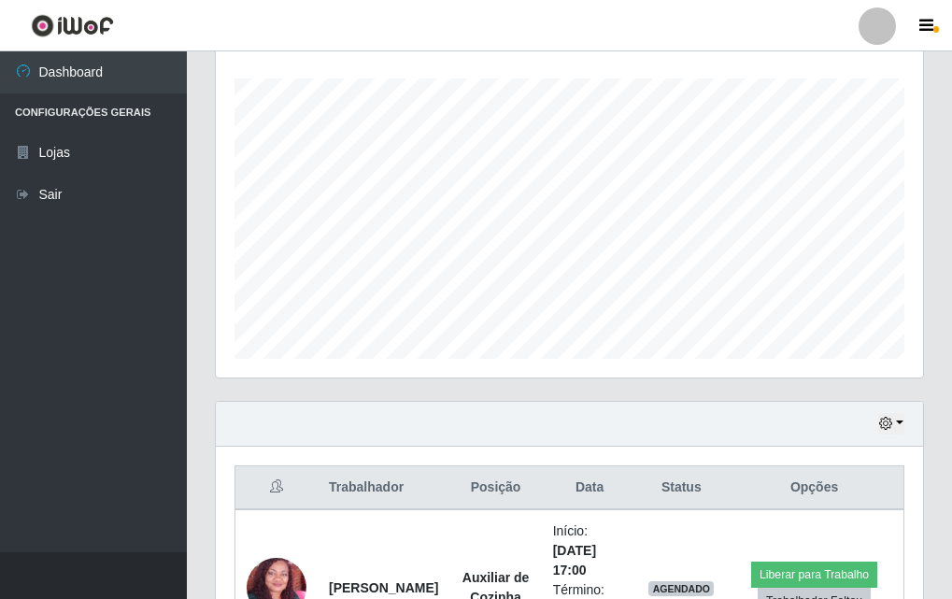
drag, startPoint x: 947, startPoint y: 127, endPoint x: 912, endPoint y: 142, distance: 38.5
click at [952, 193] on html "Perfil Alterar Senha Sair Dashboard Configurações Gerais Lojas Sair Carregando.…" at bounding box center [476, 223] width 952 height 1064
